Goal: Navigation & Orientation: Find specific page/section

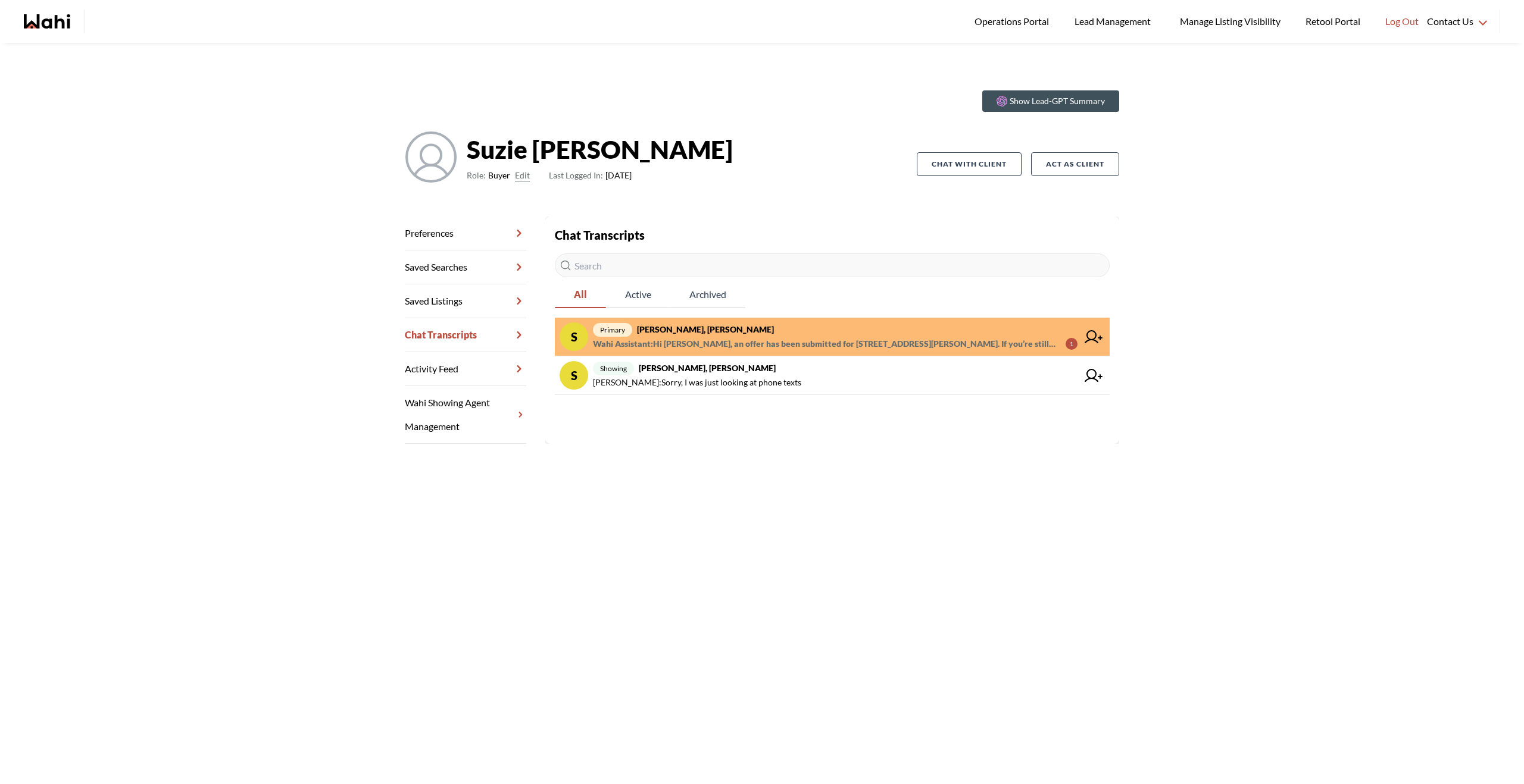
click at [747, 342] on span "Wahi Assistant : Hi [PERSON_NAME], an offer has been submitted for [STREET_ADDR…" at bounding box center [824, 344] width 463 height 14
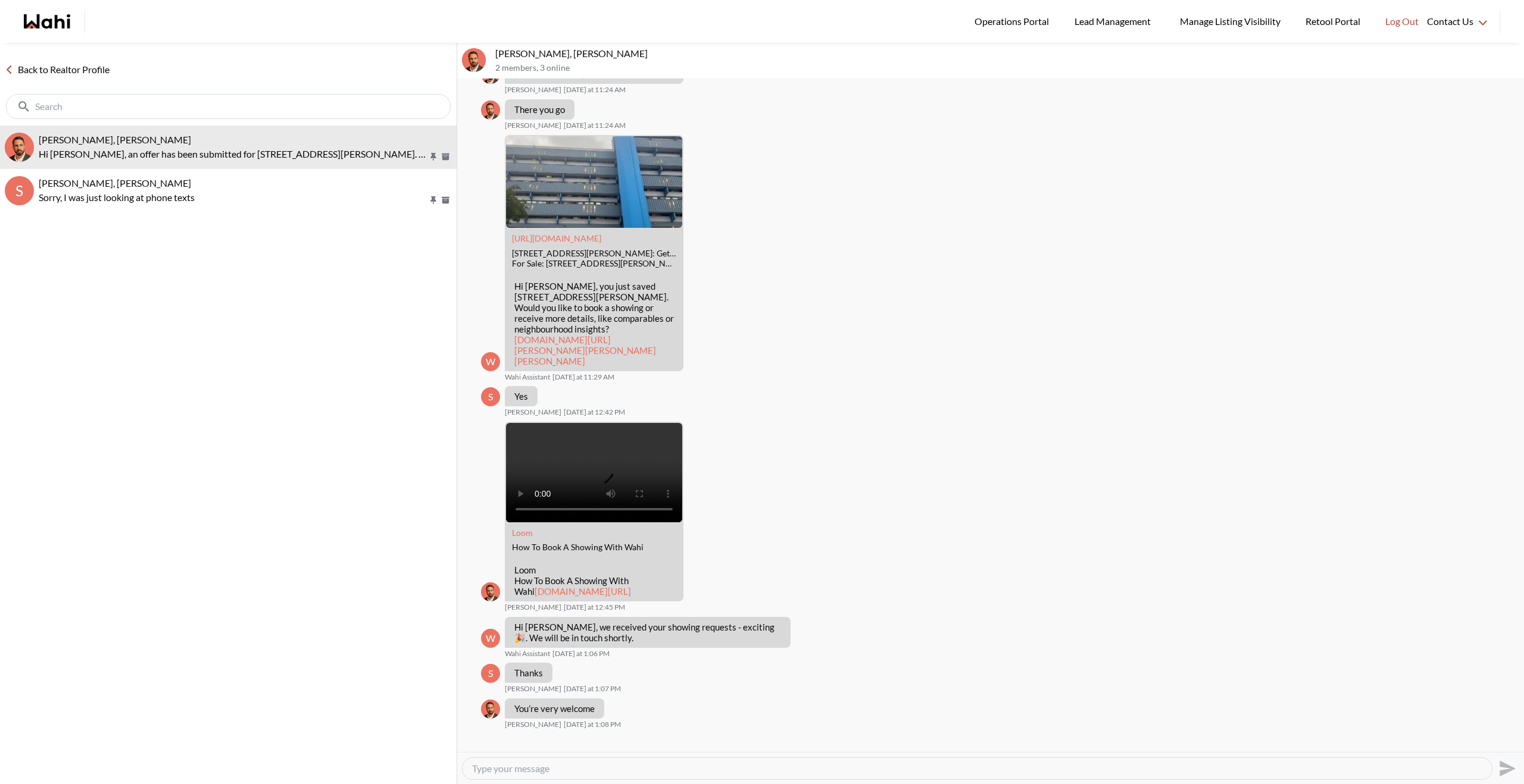
scroll to position [331, 0]
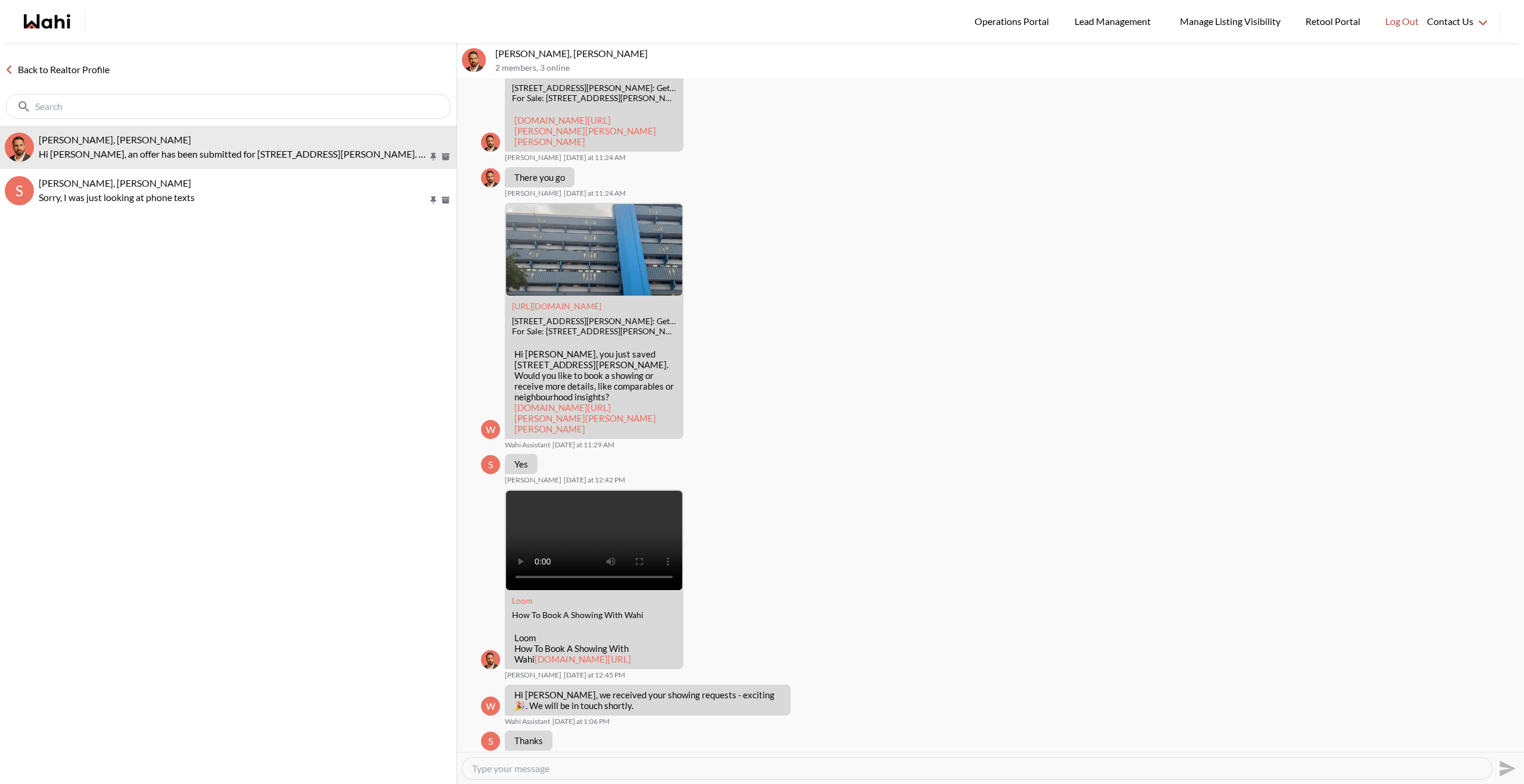
click at [102, 70] on link "Back to Realtor Profile" at bounding box center [57, 70] width 115 height 15
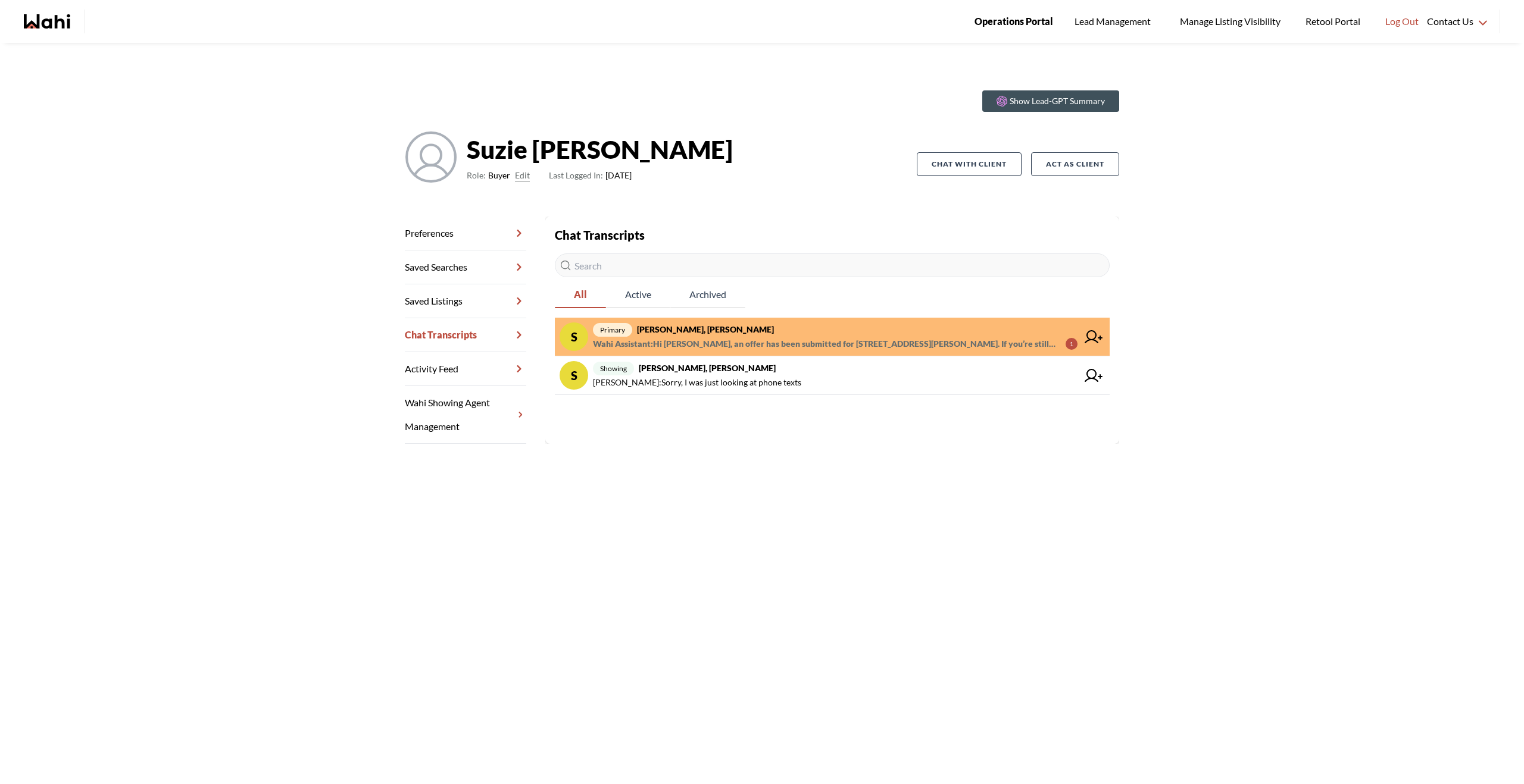
click at [991, 33] on link "Operations Portal" at bounding box center [1014, 21] width 95 height 43
